Goal: Transaction & Acquisition: Obtain resource

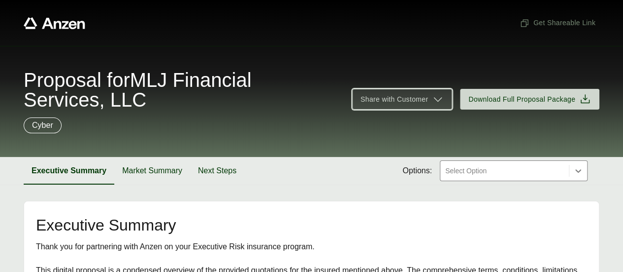
click at [439, 104] on icon at bounding box center [438, 99] width 12 height 12
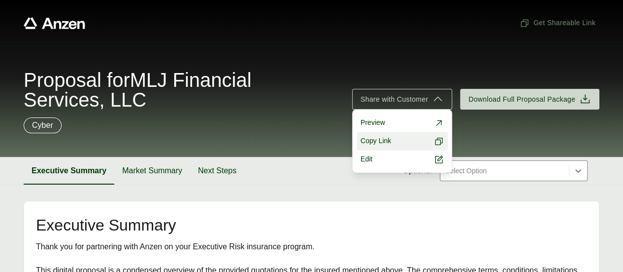
click at [394, 139] on button "Copy Link" at bounding box center [402, 141] width 91 height 18
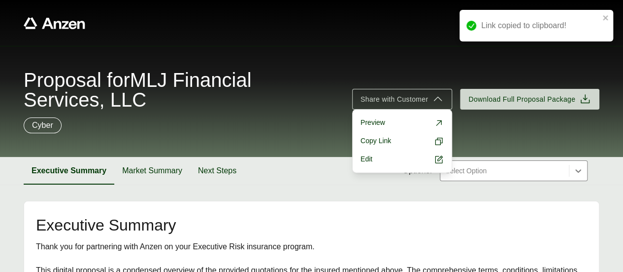
click at [525, 167] on div at bounding box center [504, 171] width 121 height 12
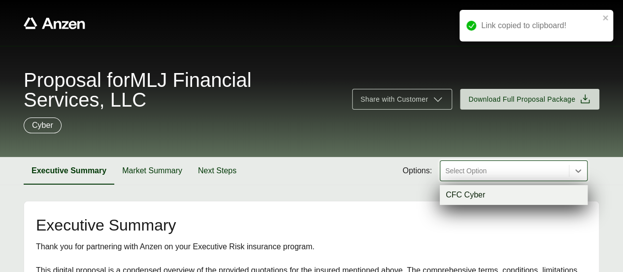
click at [500, 193] on div "CFC Cyber" at bounding box center [514, 195] width 148 height 20
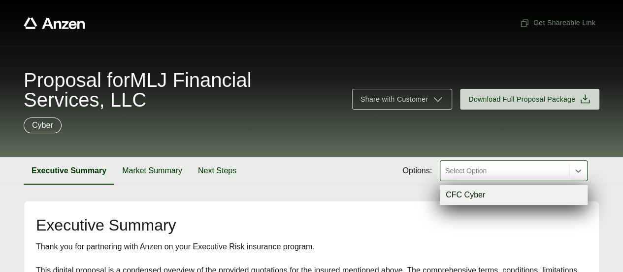
click at [489, 169] on div at bounding box center [504, 171] width 121 height 12
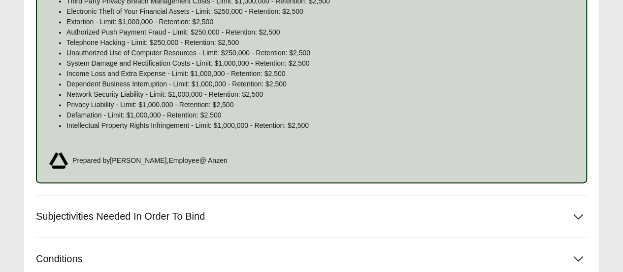
scroll to position [773, 0]
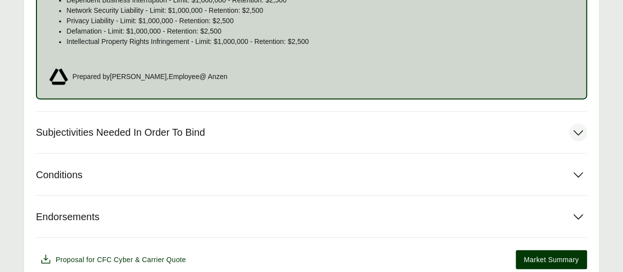
click at [149, 131] on span "Subjectivities Needed In Order To Bind" at bounding box center [120, 132] width 169 height 12
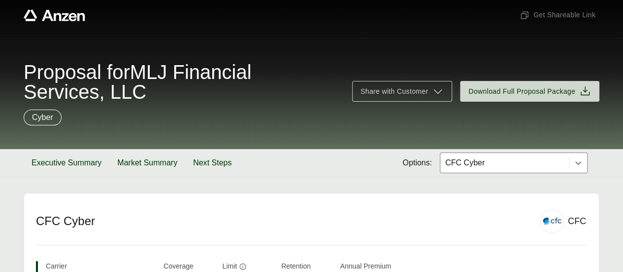
scroll to position [0, 0]
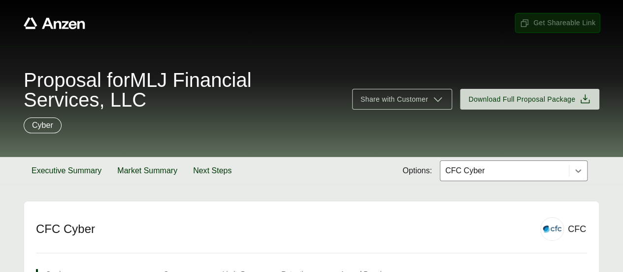
click at [547, 29] on button "Get Shareable Link" at bounding box center [558, 23] width 84 height 18
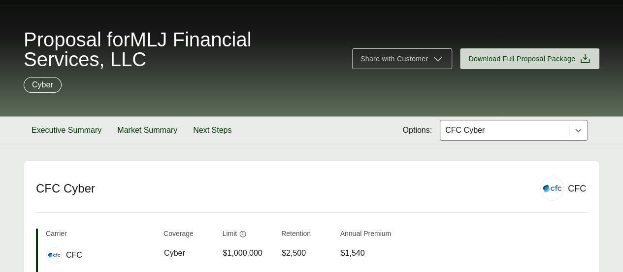
scroll to position [39, 0]
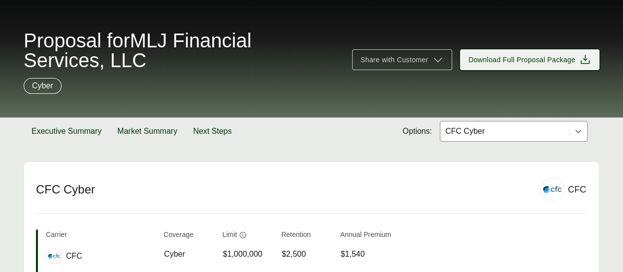
click at [527, 63] on span "Download Full Proposal Package" at bounding box center [522, 60] width 107 height 10
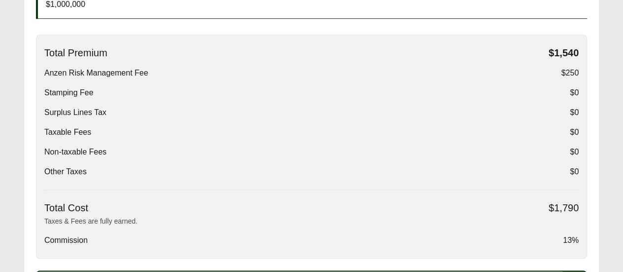
scroll to position [327, 0]
click at [325, 73] on div "Anzen Risk Management Fee $250" at bounding box center [311, 73] width 535 height 12
